Goal: Information Seeking & Learning: Understand process/instructions

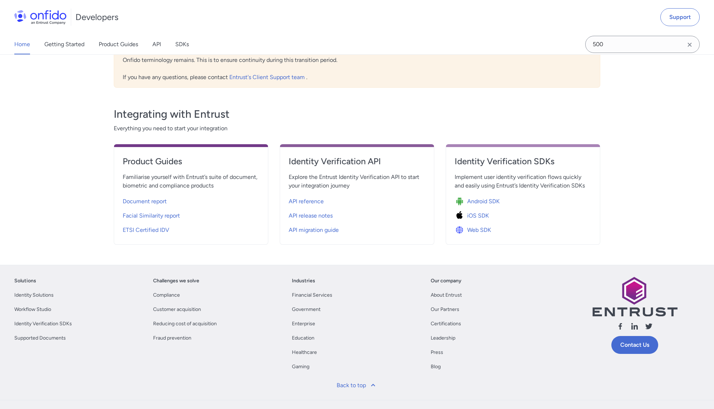
scroll to position [259, 0]
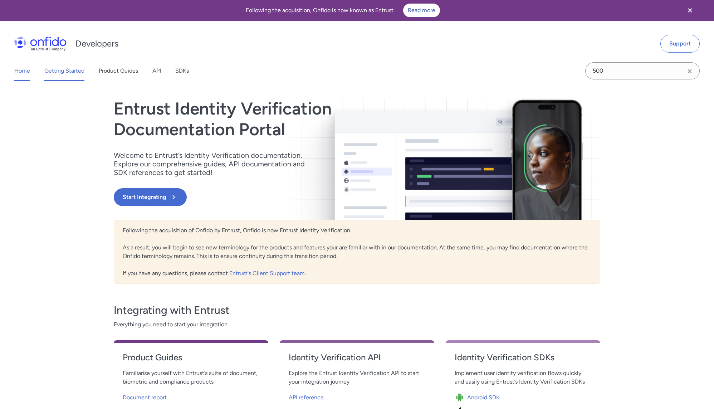
click at [61, 67] on link "Getting Started" at bounding box center [64, 71] width 40 height 20
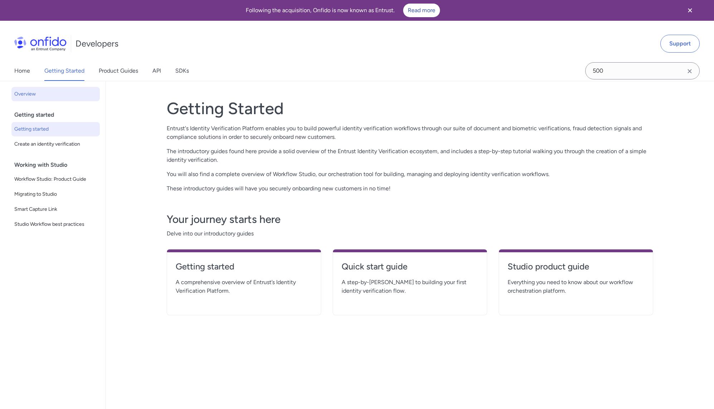
click at [38, 127] on span "Getting started" at bounding box center [55, 129] width 83 height 9
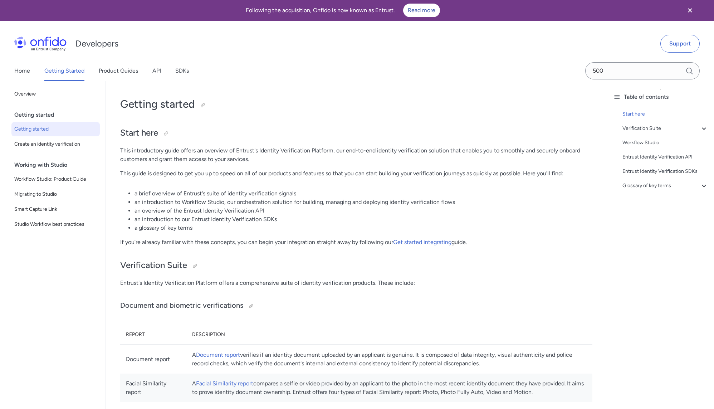
click at [43, 145] on span "Create an identity verification" at bounding box center [55, 144] width 83 height 9
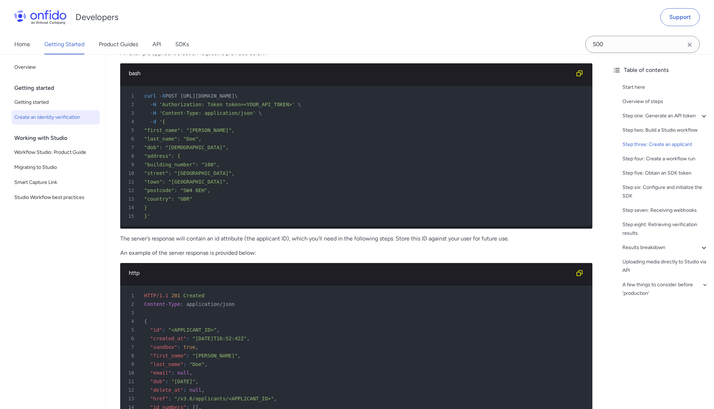
scroll to position [1421, 0]
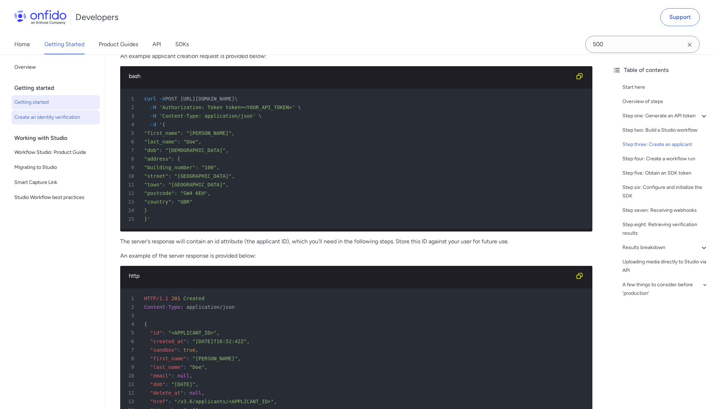
click at [41, 105] on span "Getting started" at bounding box center [55, 102] width 83 height 9
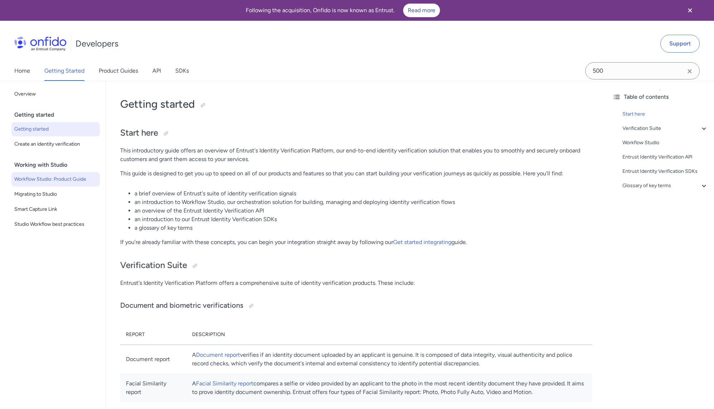
click at [51, 183] on span "Workflow Studio: Product Guide" at bounding box center [55, 179] width 83 height 9
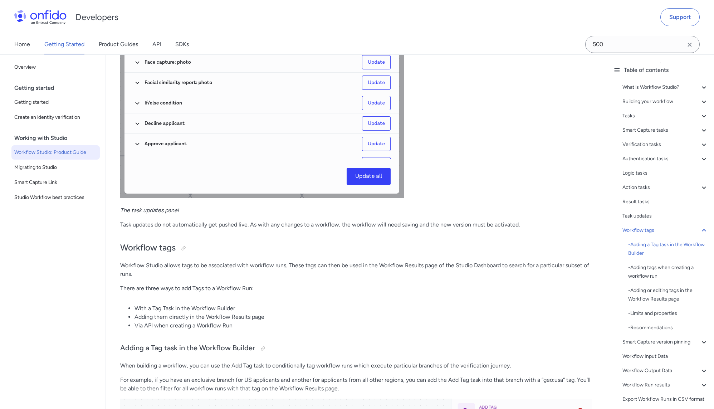
scroll to position [14561, 0]
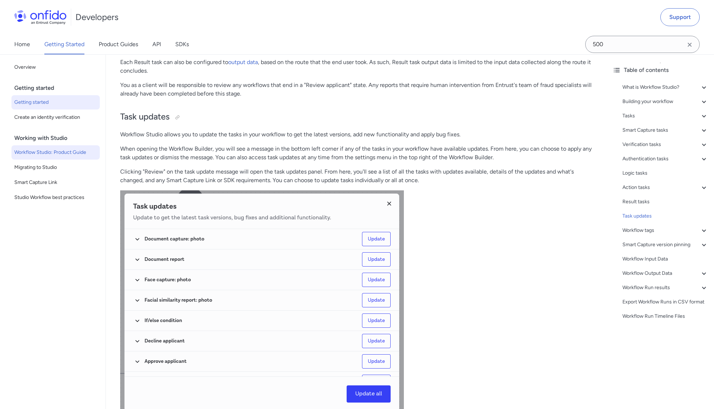
click at [33, 103] on span "Getting started" at bounding box center [55, 102] width 83 height 9
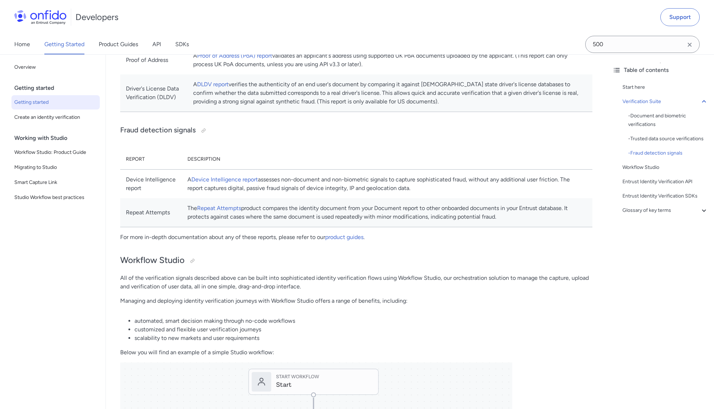
scroll to position [566, 0]
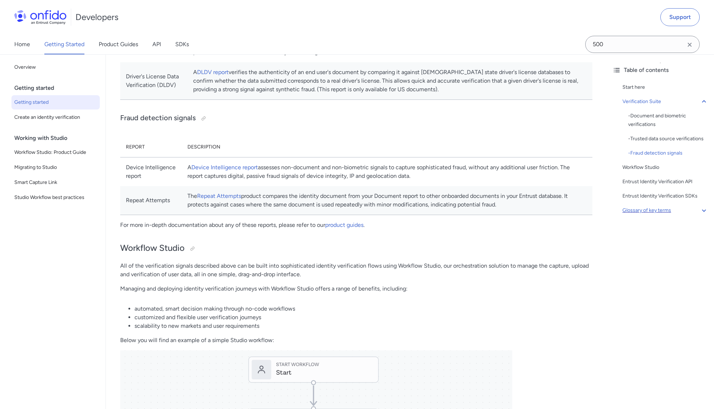
click at [654, 214] on div "Glossary of key terms" at bounding box center [665, 210] width 86 height 9
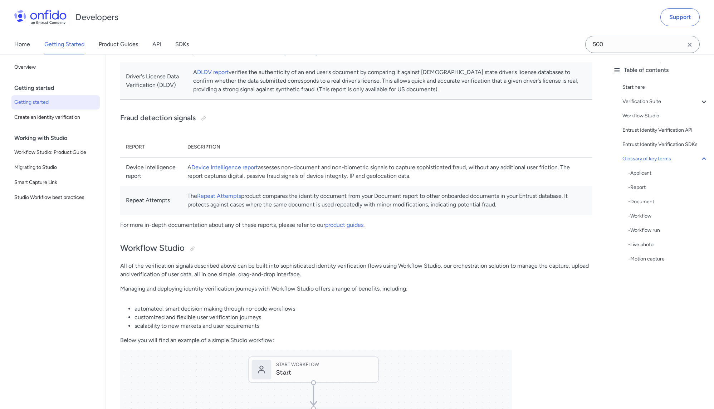
scroll to position [1564, 0]
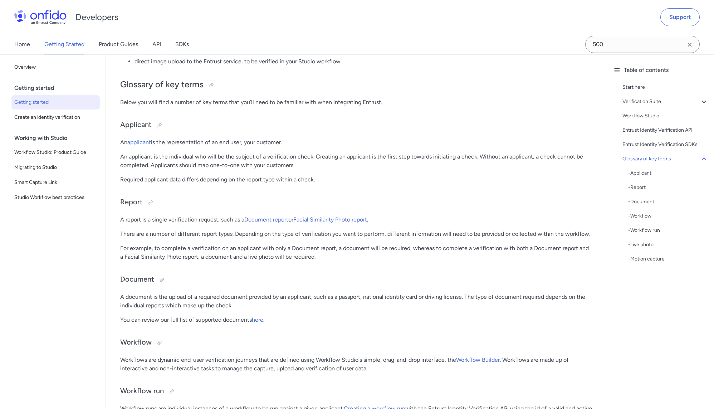
click at [661, 159] on div "Glossary of key terms" at bounding box center [665, 158] width 86 height 9
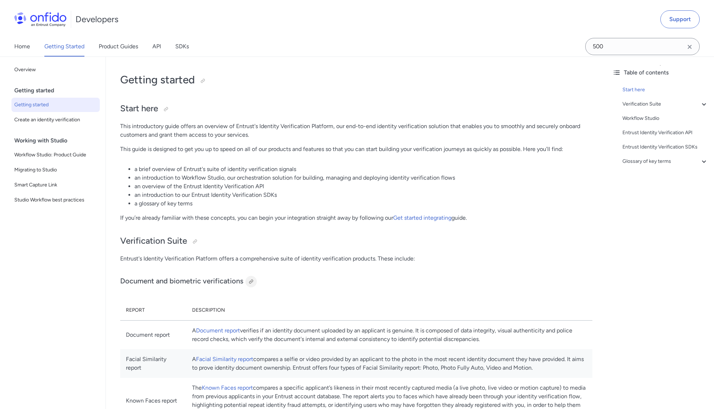
scroll to position [36, 0]
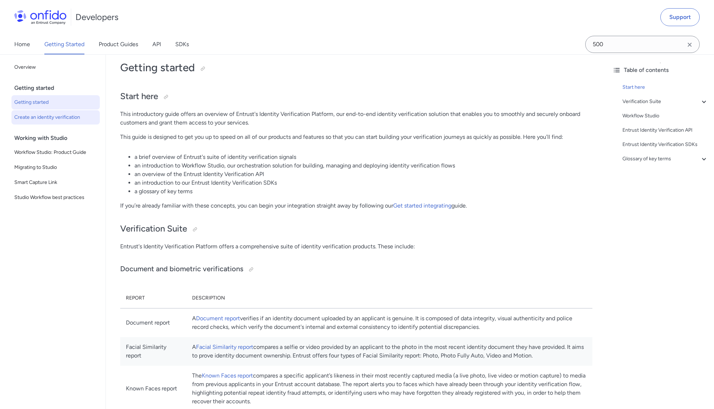
click at [48, 122] on link "Create an identity verification" at bounding box center [55, 117] width 88 height 14
click at [50, 122] on link "Create an identity verification" at bounding box center [55, 117] width 88 height 14
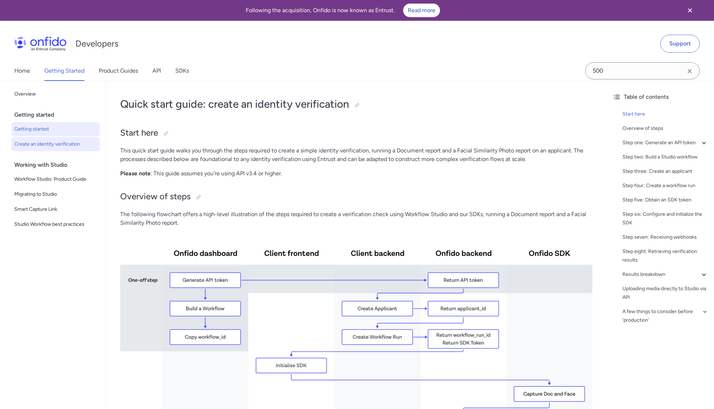
click at [23, 129] on span "Getting started" at bounding box center [55, 129] width 83 height 9
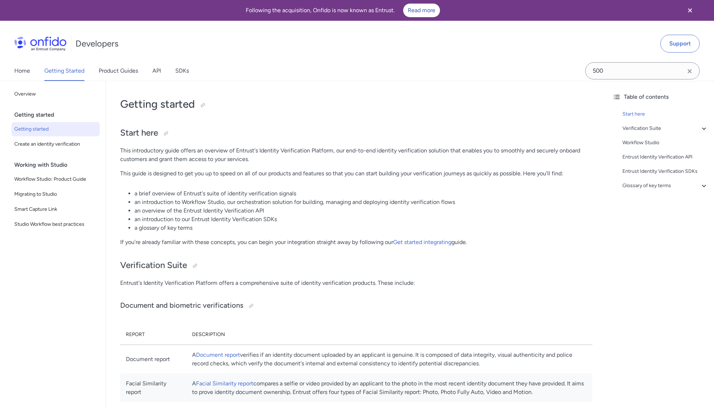
click at [41, 127] on span "Getting started" at bounding box center [55, 129] width 83 height 9
click at [28, 142] on span "Create an identity verification" at bounding box center [55, 144] width 83 height 9
